Goal: Download file/media

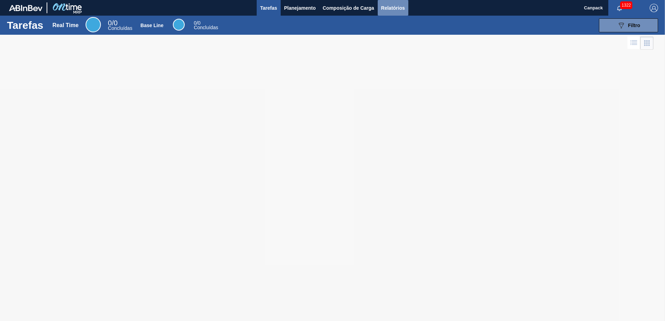
click at [397, 11] on span "Relatórios" at bounding box center [393, 8] width 24 height 8
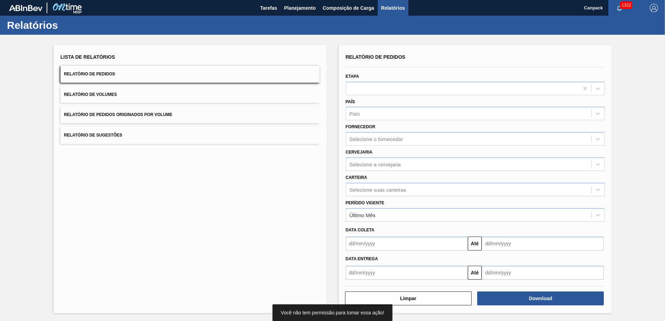
click at [376, 242] on input "text" at bounding box center [407, 244] width 122 height 14
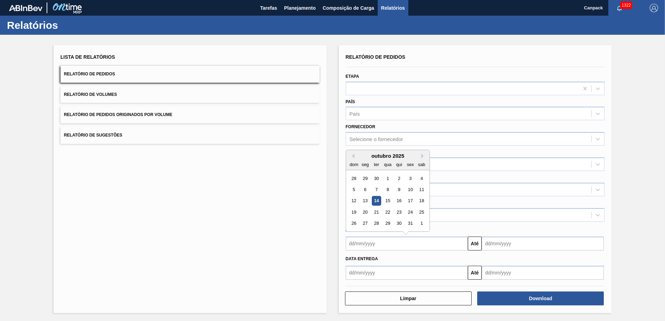
click at [376, 198] on div "14" at bounding box center [376, 201] width 9 height 9
type input "[DATE]"
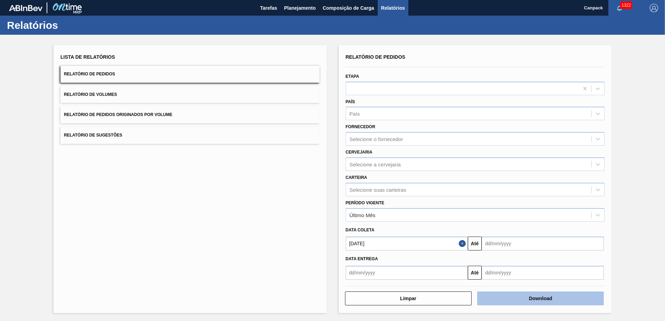
click at [522, 295] on button "Download" at bounding box center [540, 299] width 127 height 14
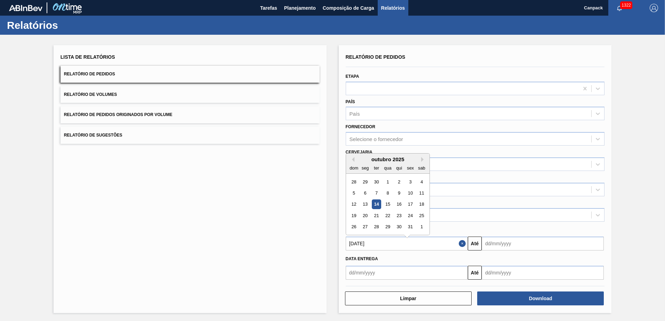
click at [386, 243] on input "[DATE]" at bounding box center [407, 244] width 122 height 14
click at [374, 200] on div "14" at bounding box center [376, 201] width 9 height 9
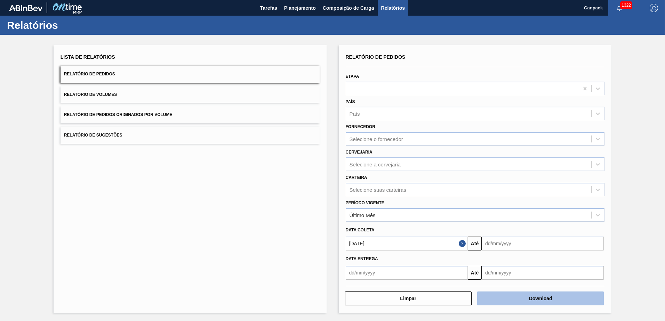
click at [515, 297] on button "Download" at bounding box center [540, 299] width 127 height 14
